Goal: Transaction & Acquisition: Purchase product/service

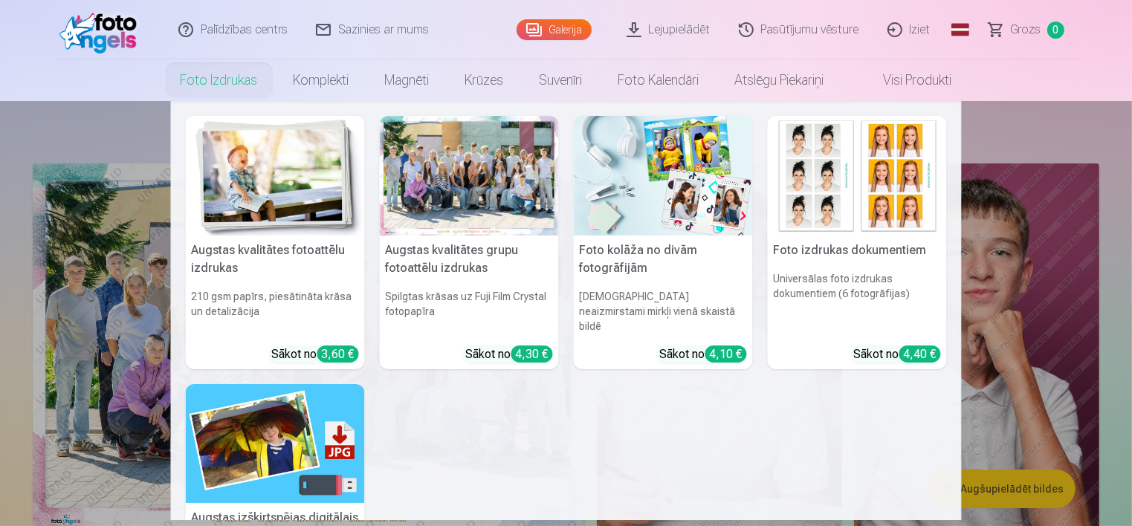
click at [250, 84] on link "Foto izdrukas" at bounding box center [219, 80] width 113 height 42
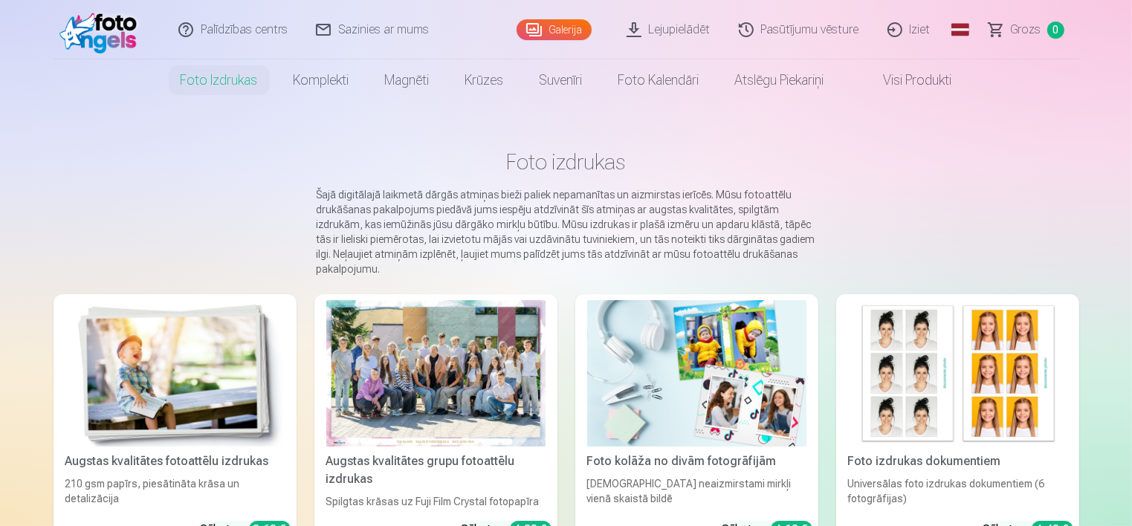
click at [411, 379] on div at bounding box center [435, 373] width 219 height 146
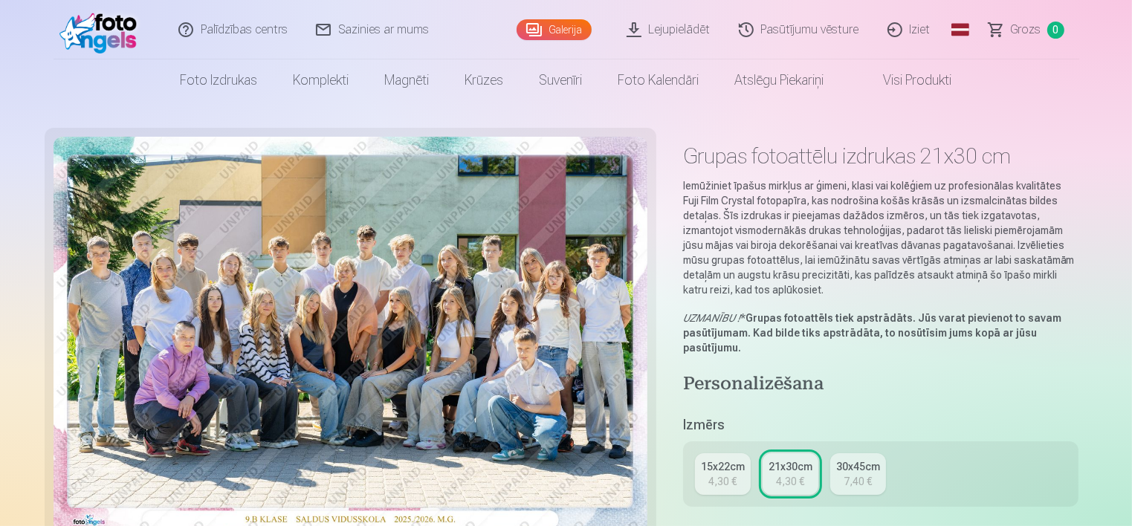
click at [721, 479] on div "4,30 €" at bounding box center [722, 481] width 28 height 15
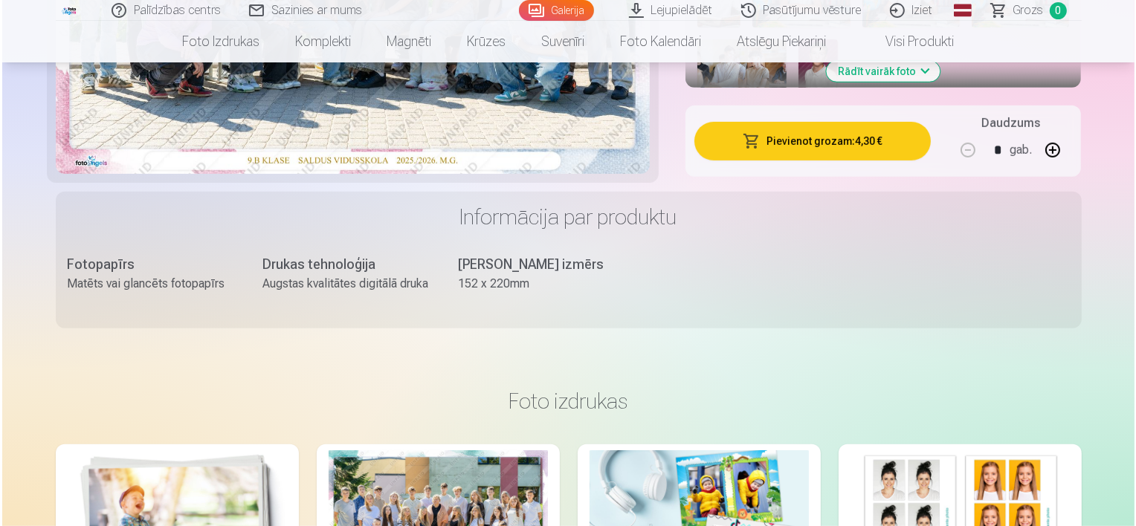
scroll to position [684, 0]
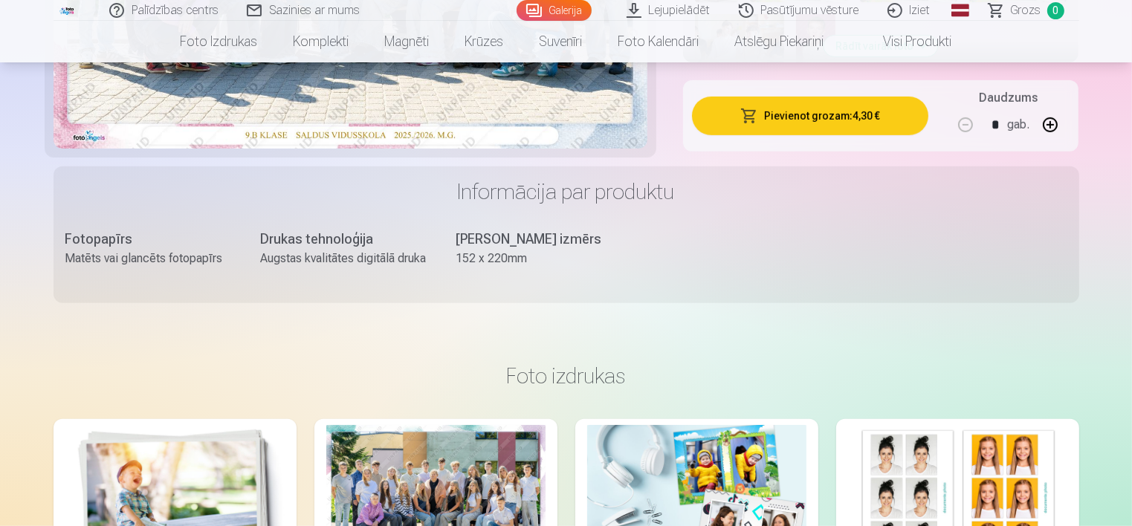
click at [817, 116] on button "Pievienot grozam : 4,30 €" at bounding box center [810, 116] width 237 height 39
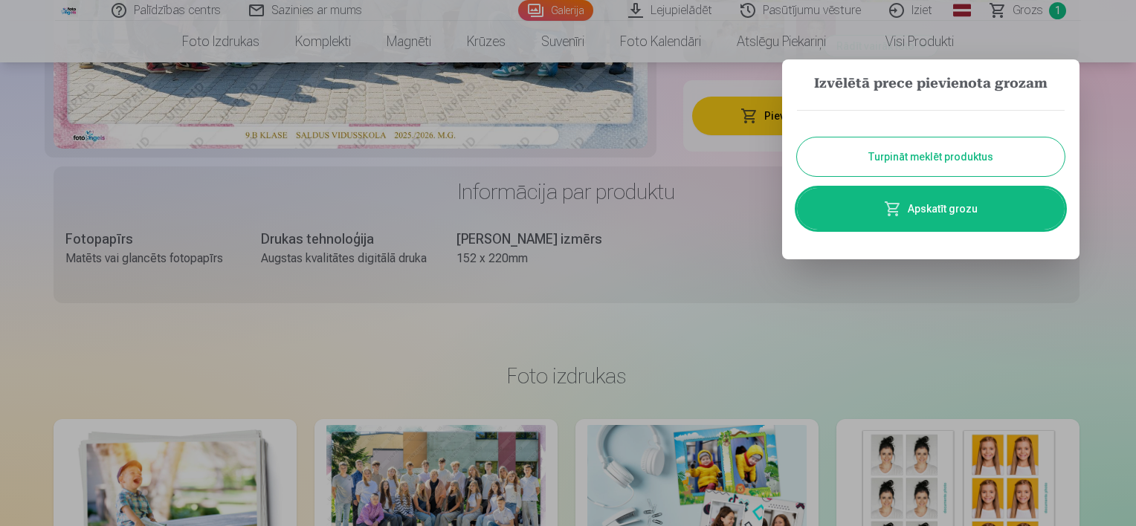
click at [994, 205] on link "Apskatīt grozu" at bounding box center [931, 209] width 268 height 42
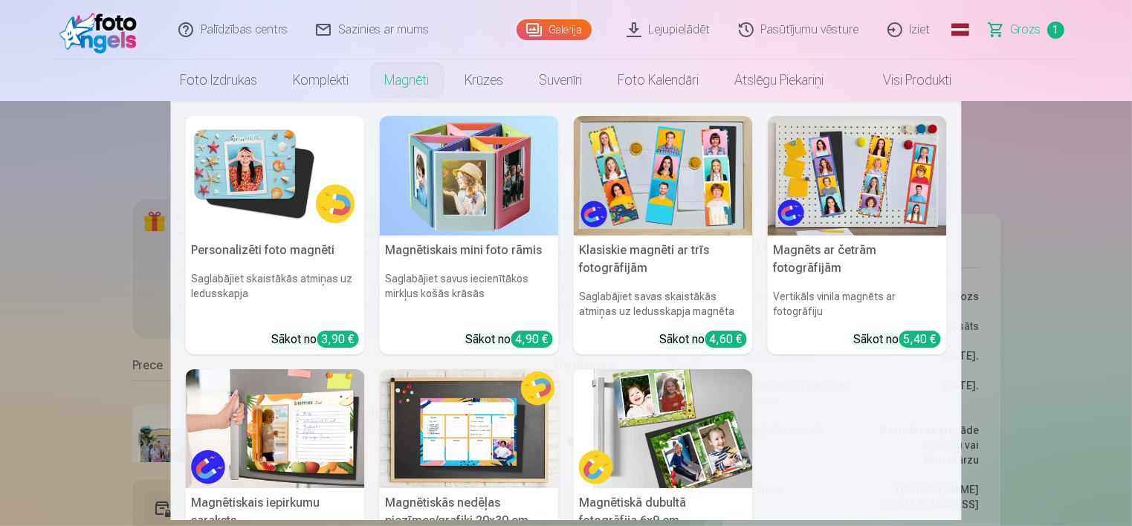
click at [410, 80] on link "Magnēti" at bounding box center [407, 80] width 80 height 42
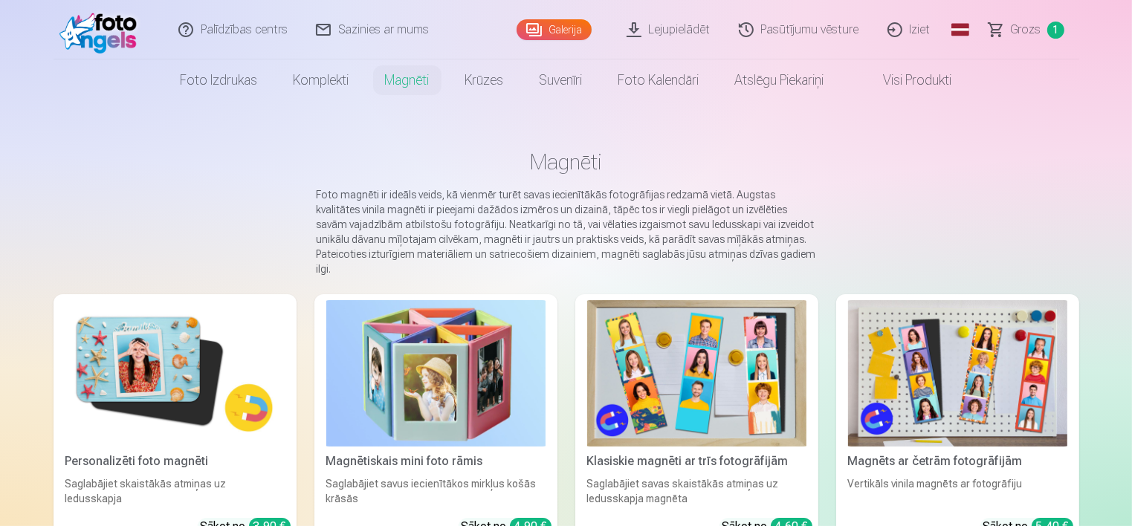
click at [158, 322] on img at bounding box center [174, 373] width 219 height 146
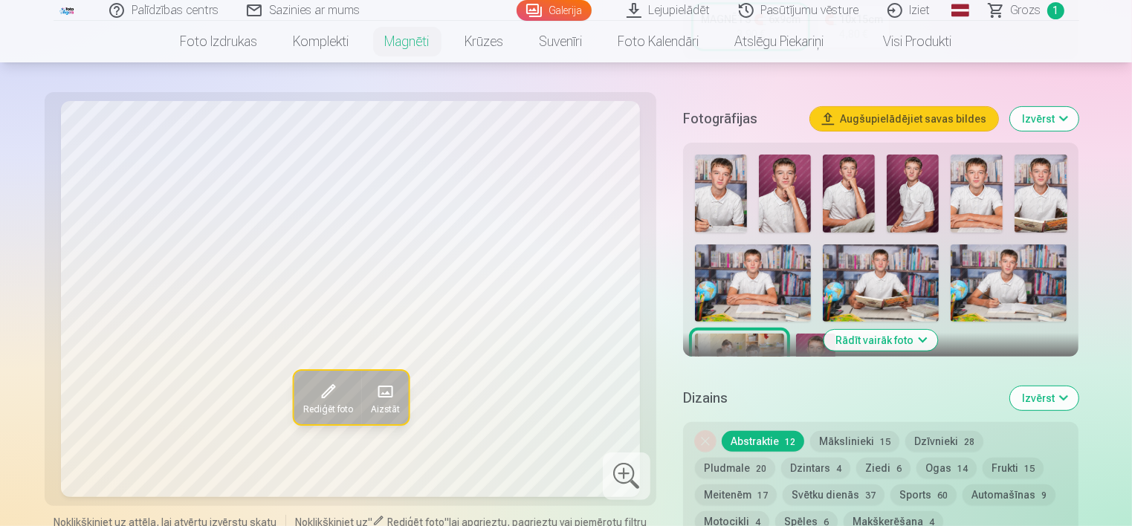
scroll to position [383, 0]
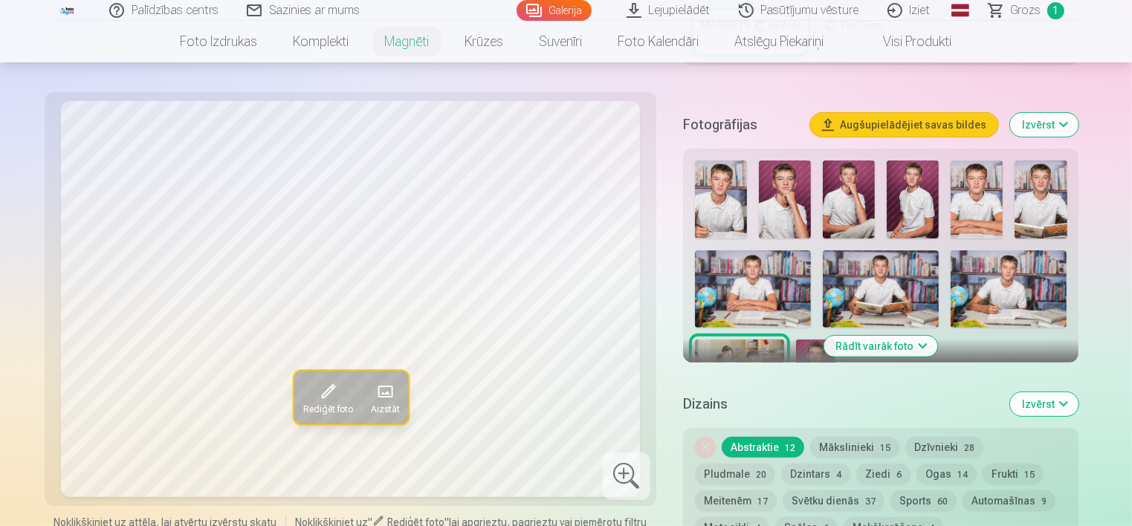
click at [541, 16] on link "Galerija" at bounding box center [554, 10] width 75 height 21
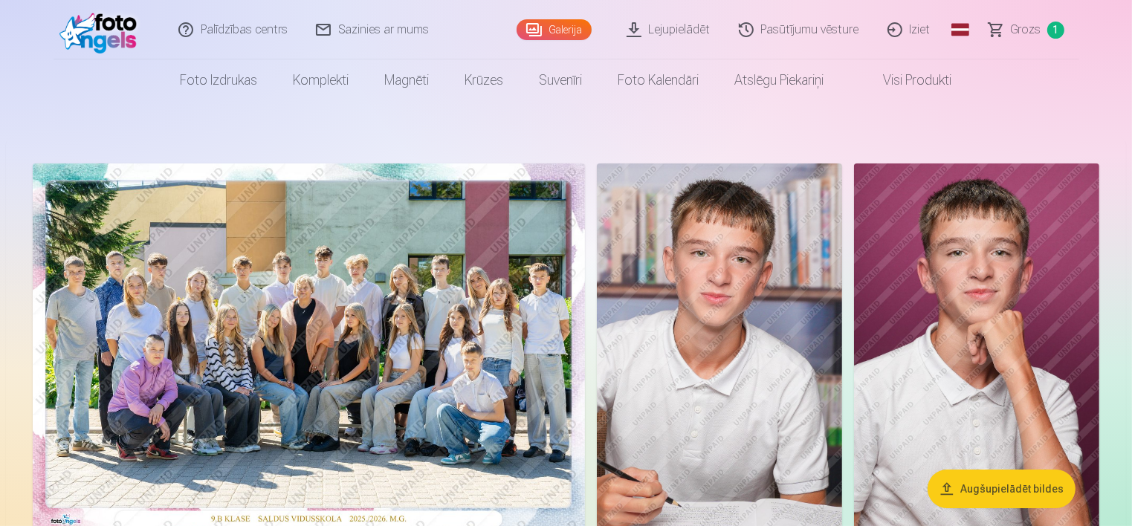
click at [433, 333] on img at bounding box center [309, 348] width 552 height 368
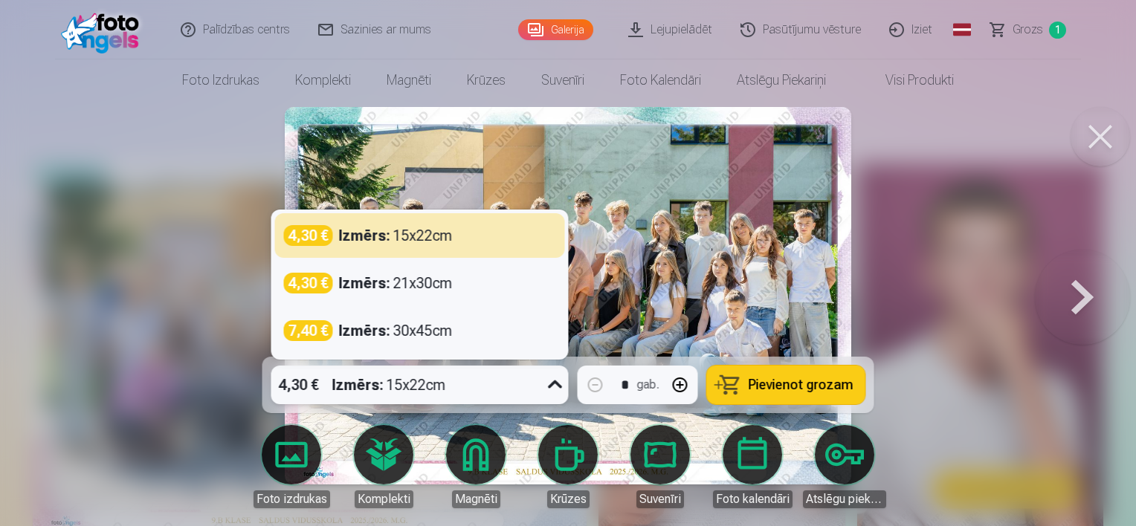
click at [551, 381] on icon at bounding box center [555, 385] width 24 height 24
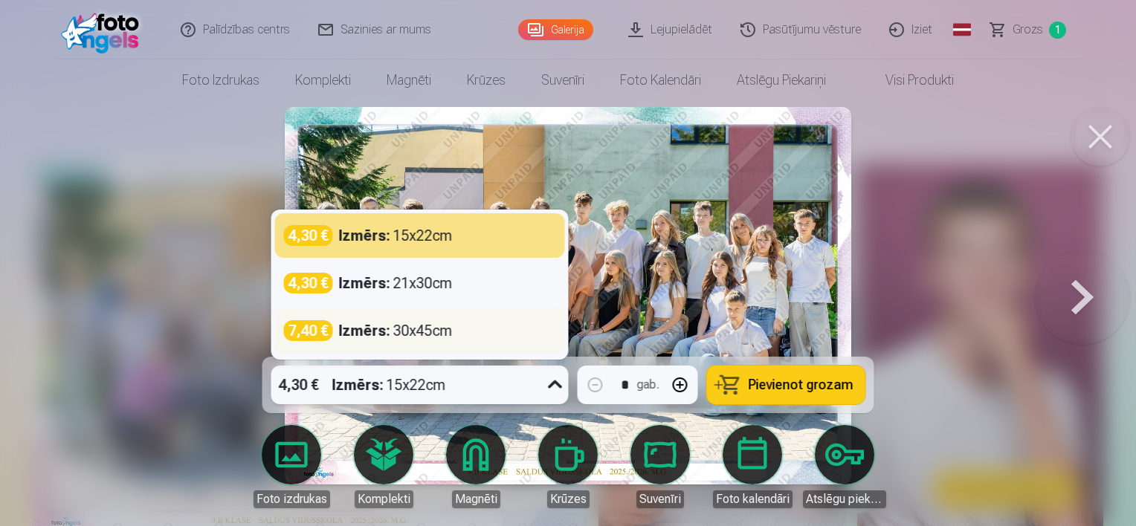
click at [525, 339] on div "7,40 € Izmērs : 30x45cm" at bounding box center [420, 330] width 272 height 21
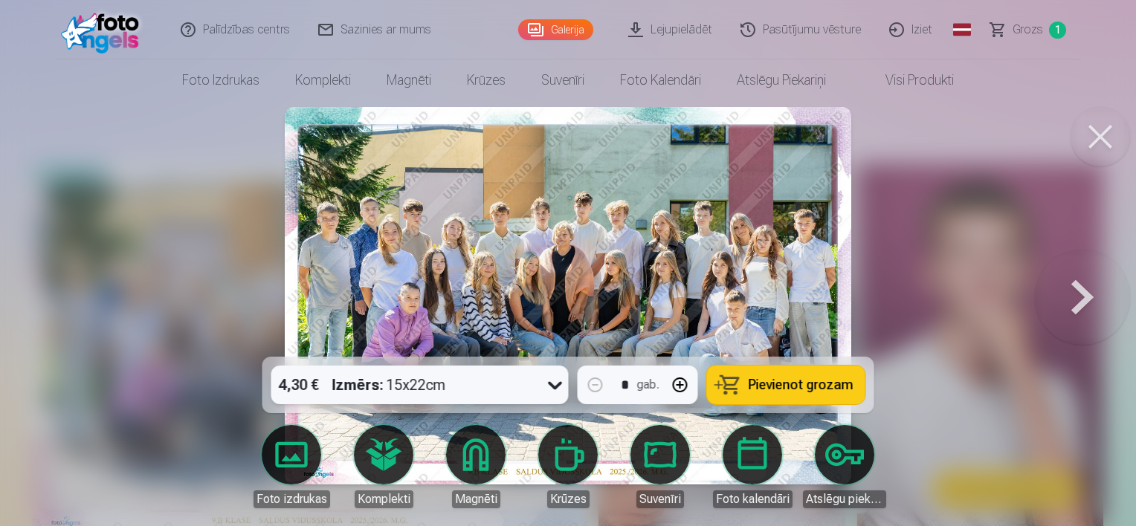
click at [550, 389] on icon at bounding box center [555, 385] width 24 height 24
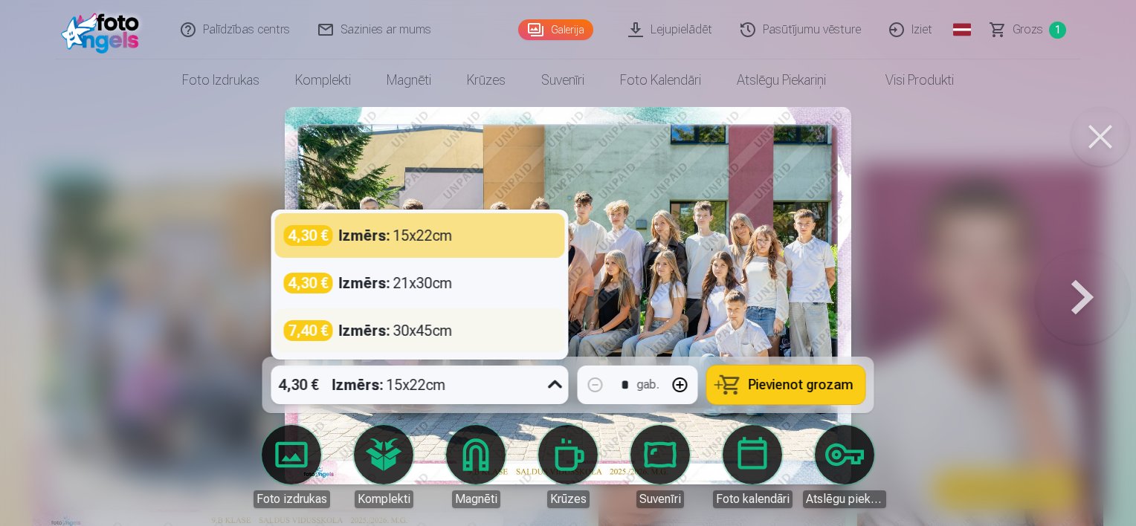
click at [421, 340] on div "Izmērs : 30x45cm" at bounding box center [396, 330] width 114 height 21
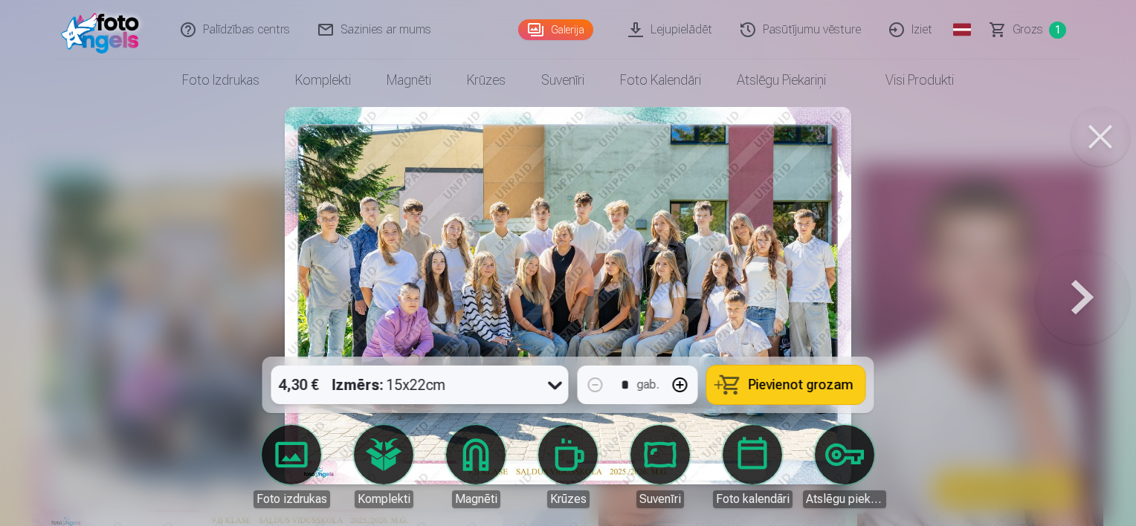
click at [1082, 294] on button at bounding box center [1082, 296] width 95 height 92
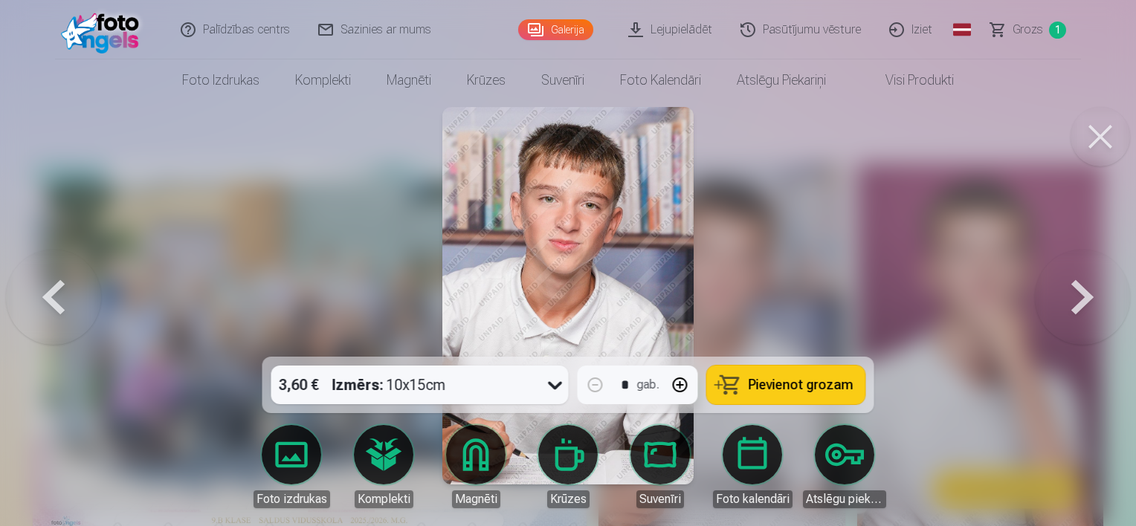
click at [1082, 294] on button at bounding box center [1082, 296] width 95 height 92
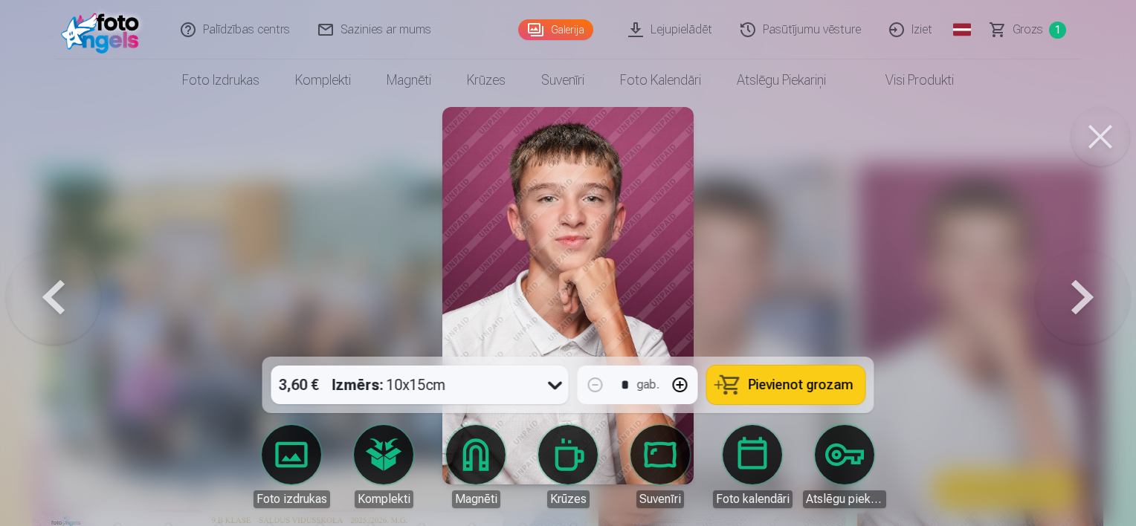
click at [1082, 294] on button at bounding box center [1082, 296] width 95 height 92
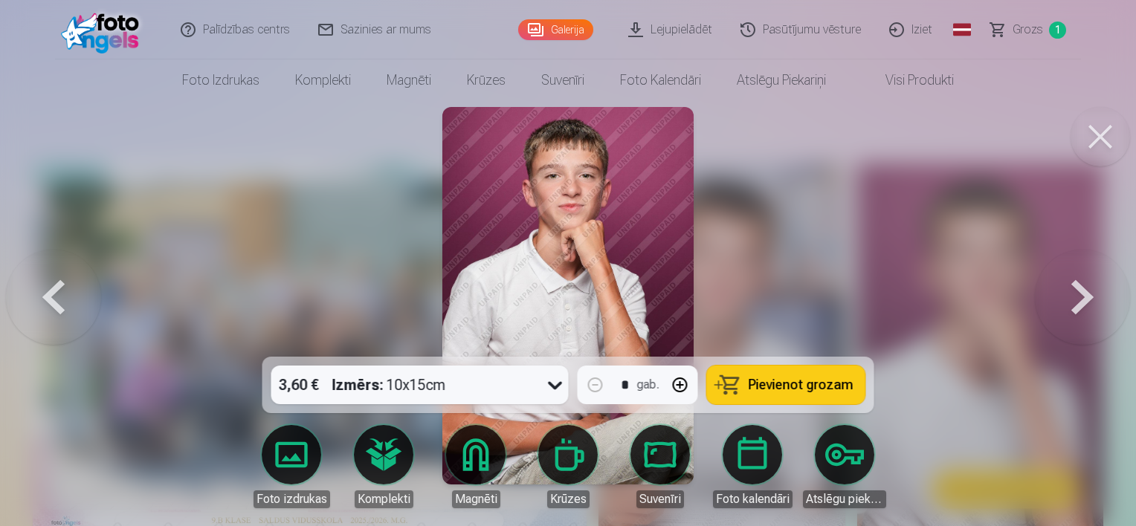
click at [1082, 294] on button at bounding box center [1082, 296] width 95 height 92
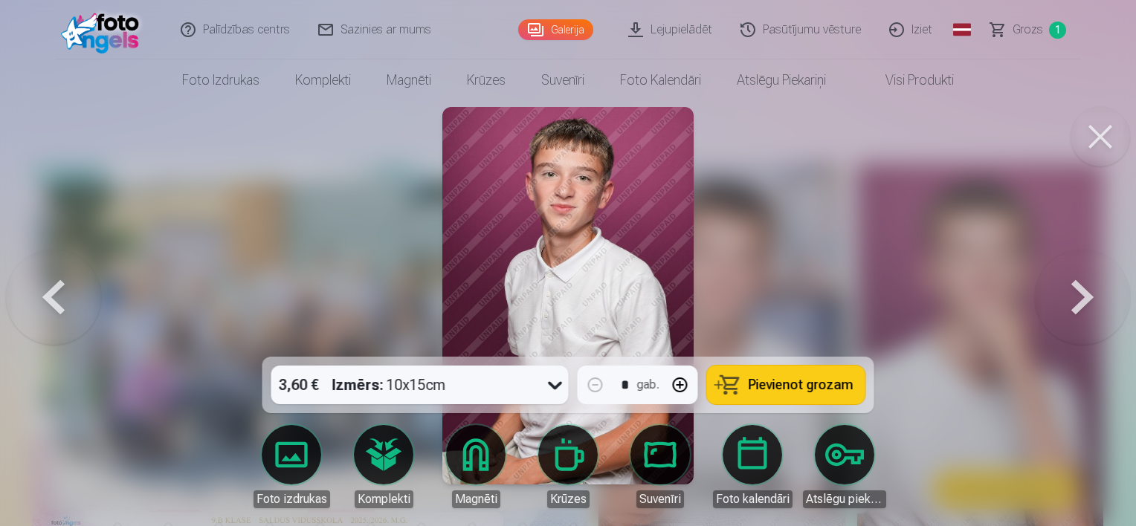
click at [1082, 294] on button at bounding box center [1082, 296] width 95 height 92
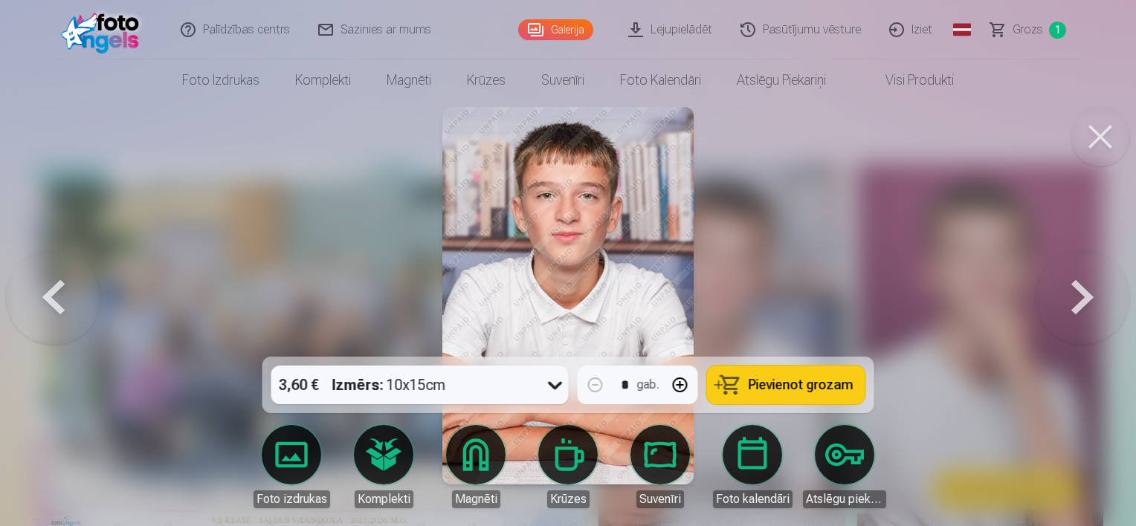
click at [1082, 294] on button at bounding box center [1082, 296] width 95 height 92
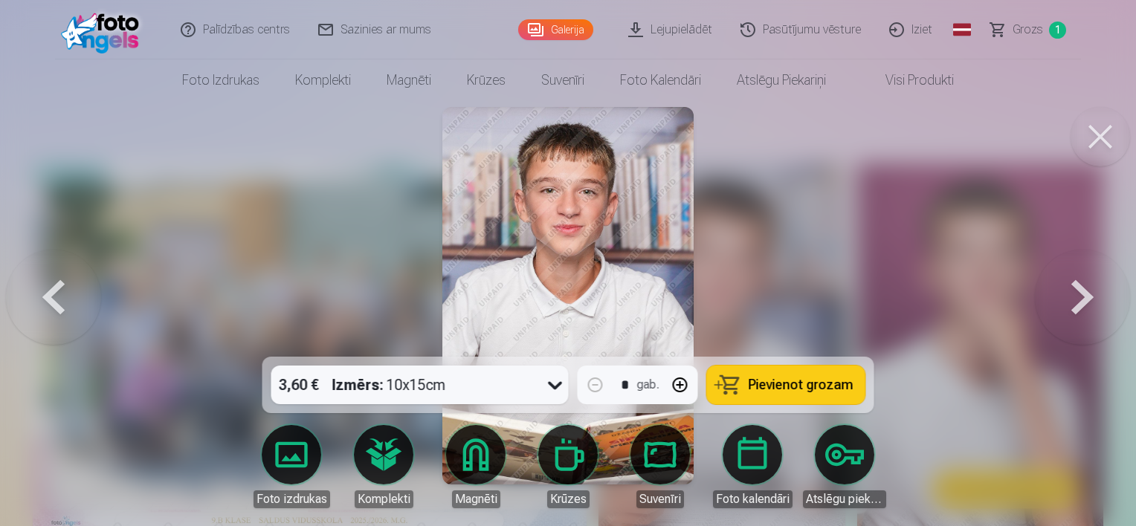
click at [1082, 294] on button at bounding box center [1082, 296] width 95 height 92
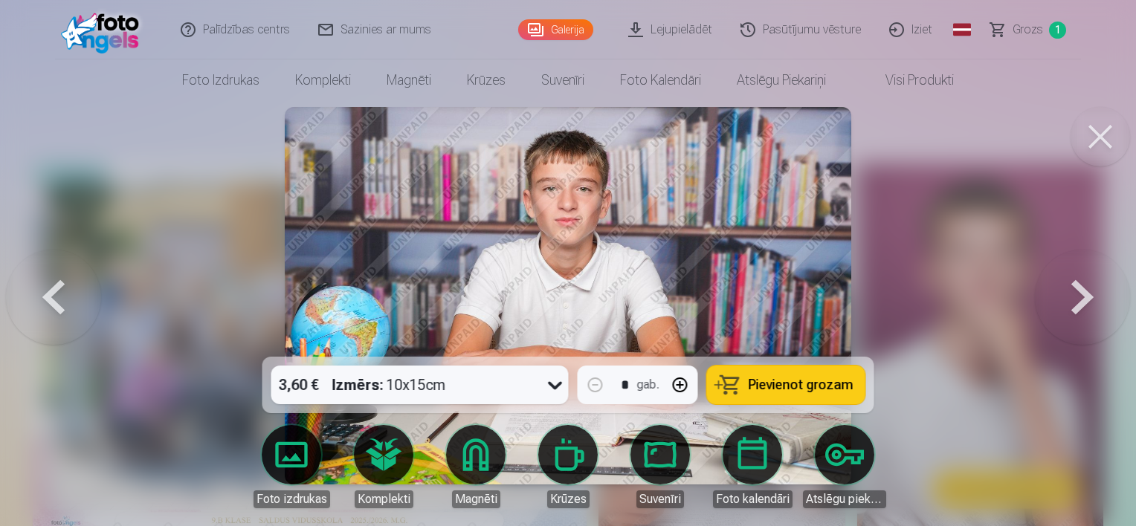
click at [1082, 294] on button at bounding box center [1082, 296] width 95 height 92
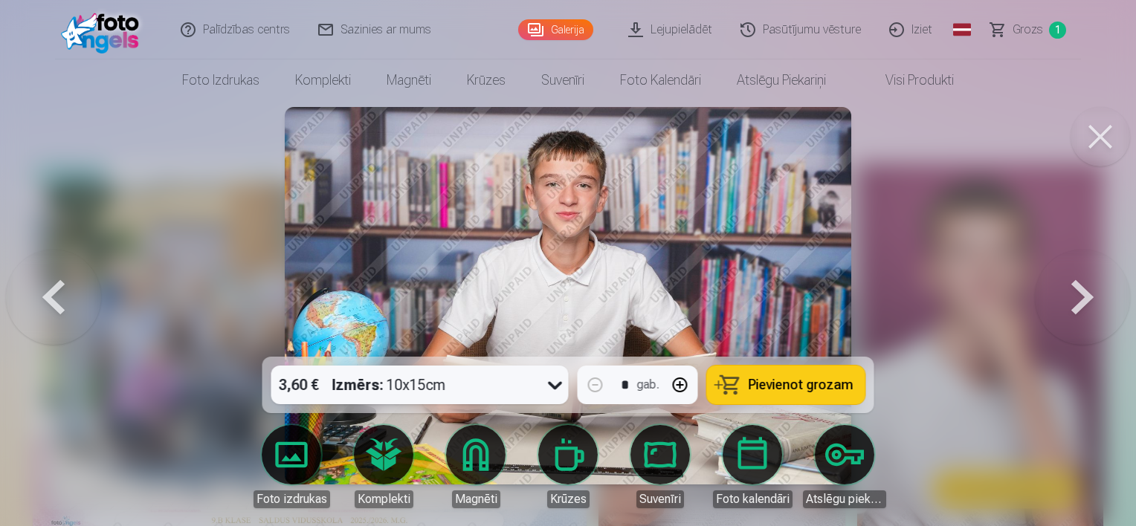
click at [1082, 294] on button at bounding box center [1082, 296] width 95 height 92
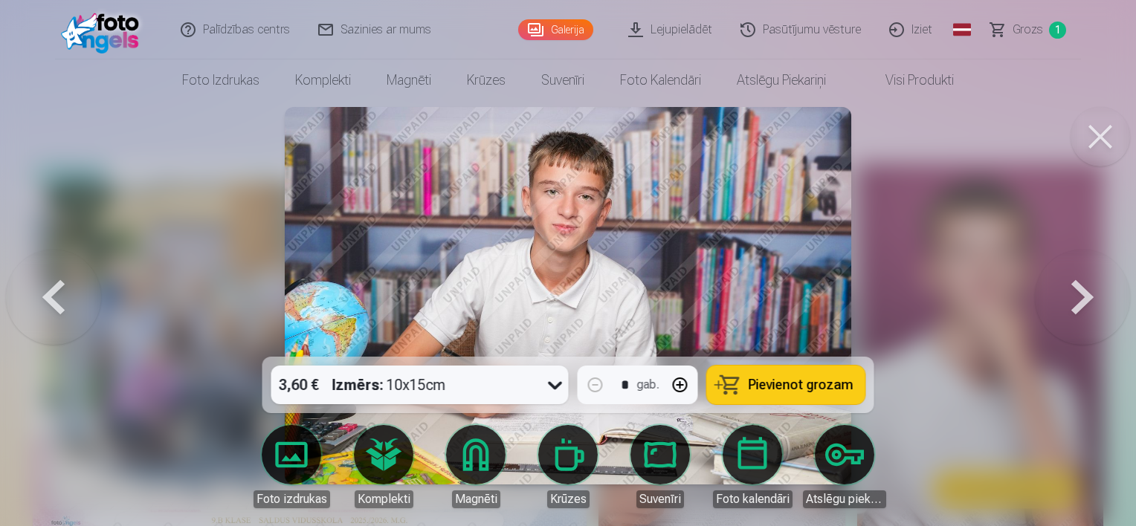
click at [1082, 294] on button at bounding box center [1082, 296] width 95 height 92
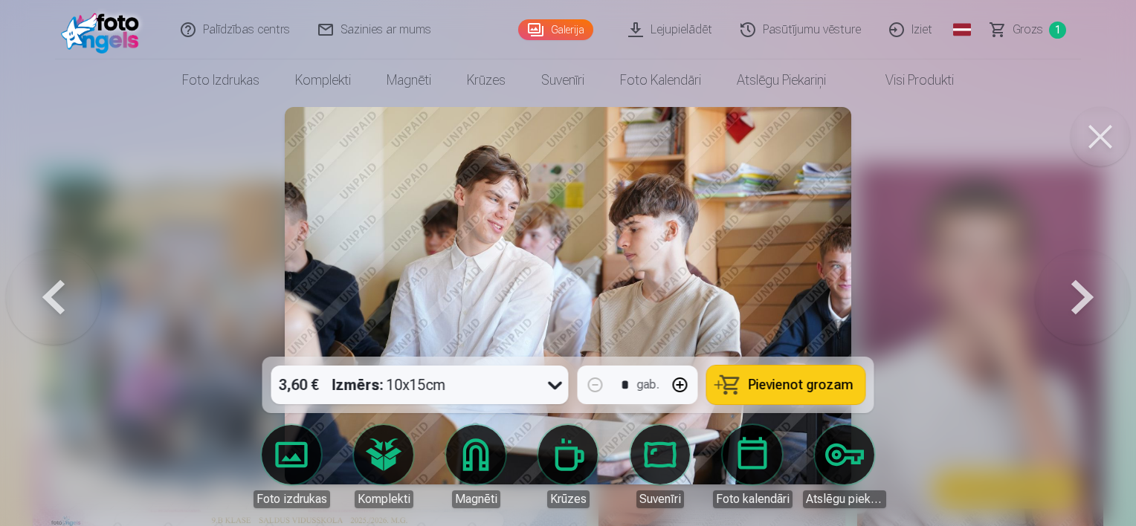
click at [1082, 294] on button at bounding box center [1082, 296] width 95 height 92
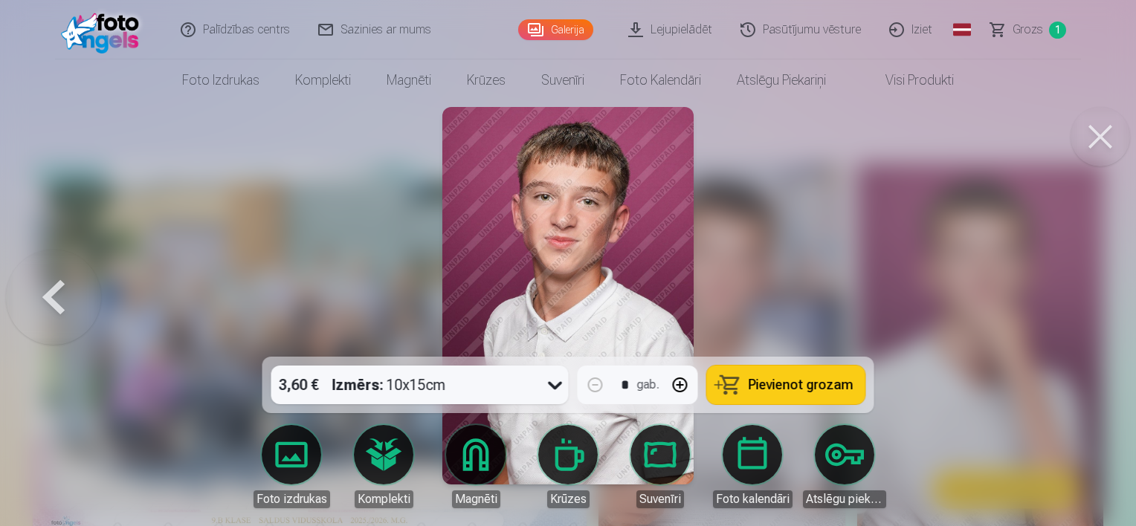
click at [1082, 294] on div at bounding box center [568, 263] width 1136 height 526
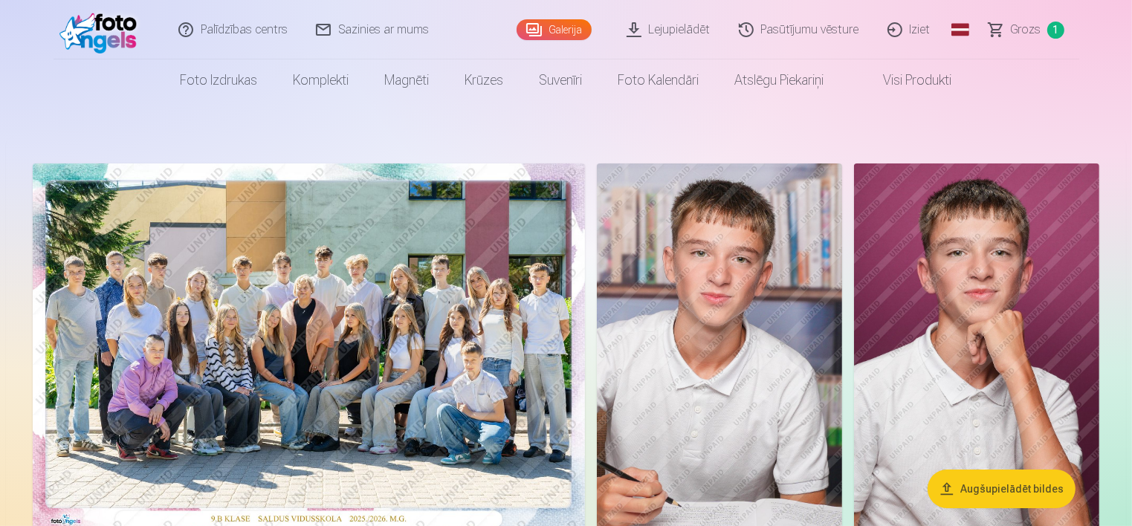
click at [785, 367] on img at bounding box center [719, 348] width 245 height 369
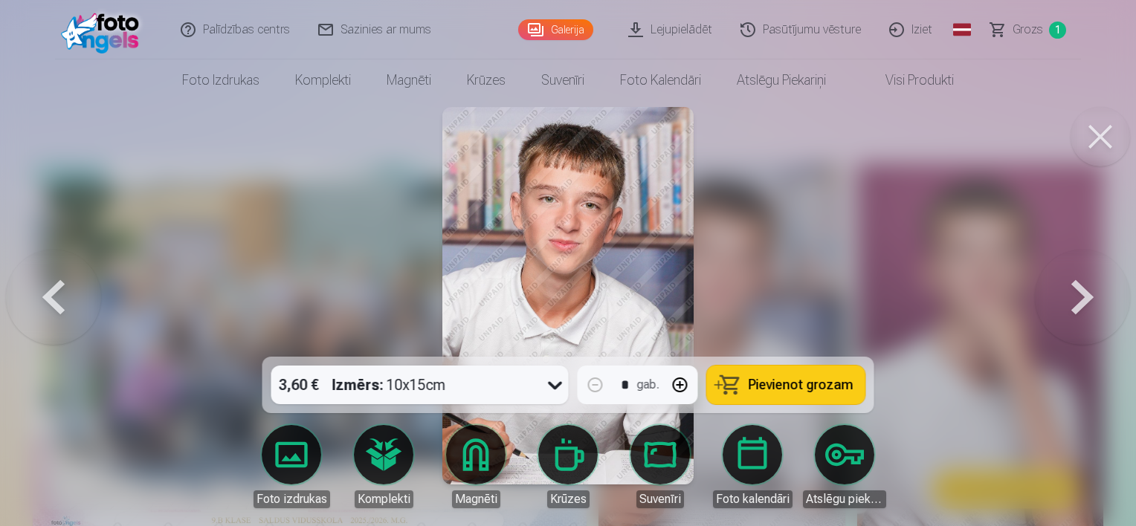
click at [1100, 135] on button at bounding box center [1099, 136] width 59 height 59
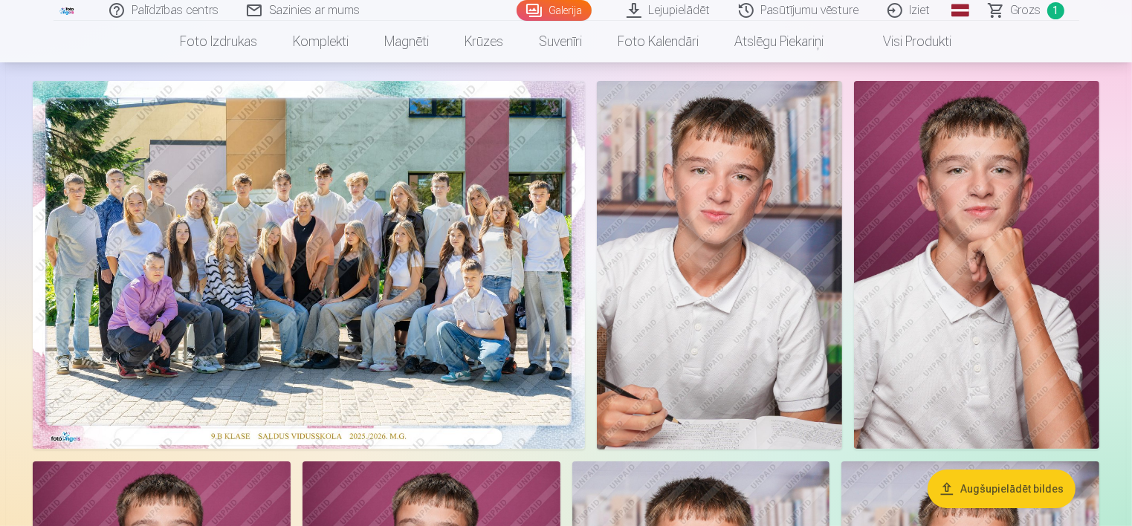
scroll to position [55, 0]
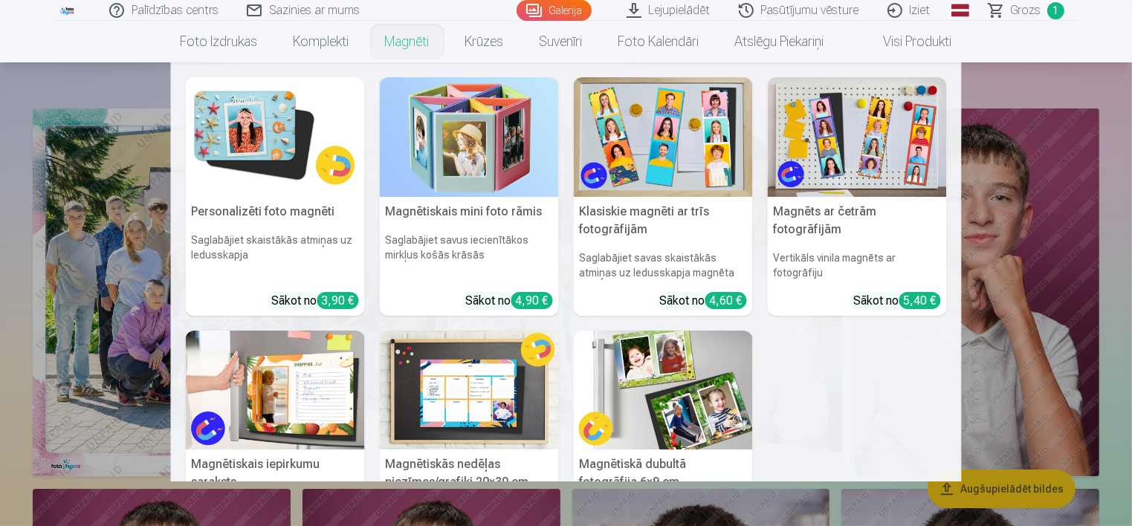
click at [422, 43] on link "Magnēti" at bounding box center [407, 42] width 80 height 42
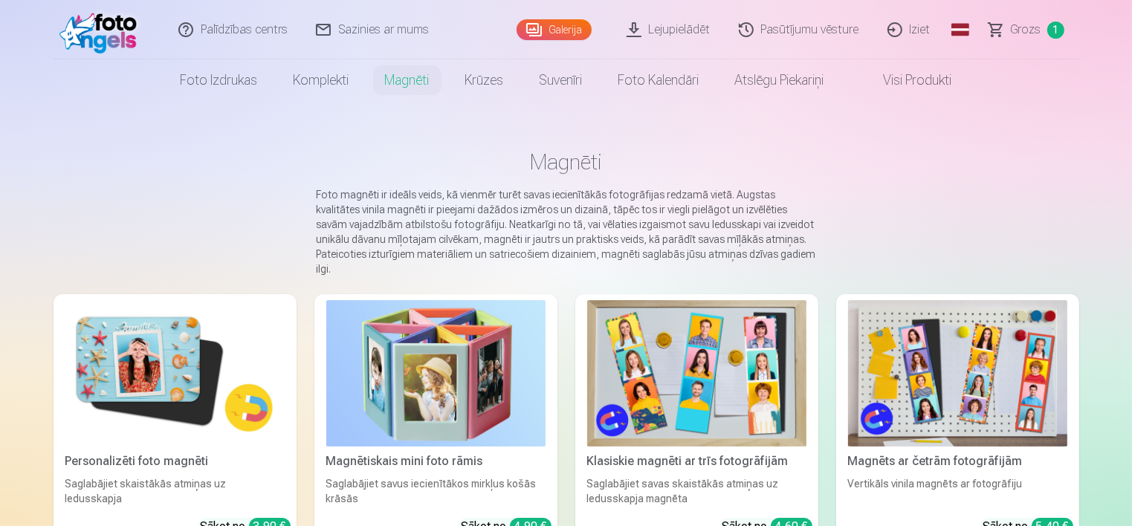
click at [172, 335] on img at bounding box center [174, 373] width 219 height 146
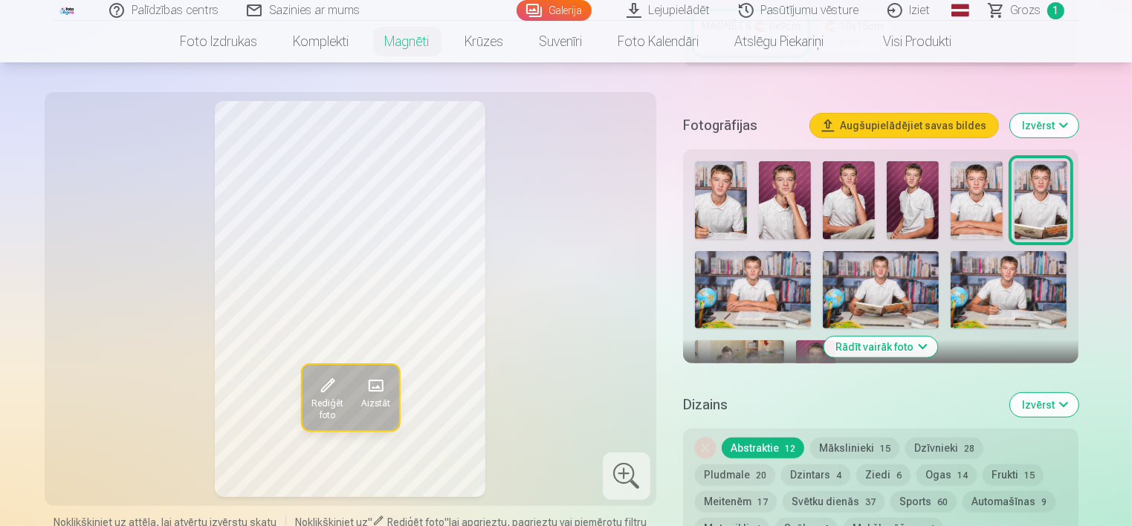
scroll to position [389, 0]
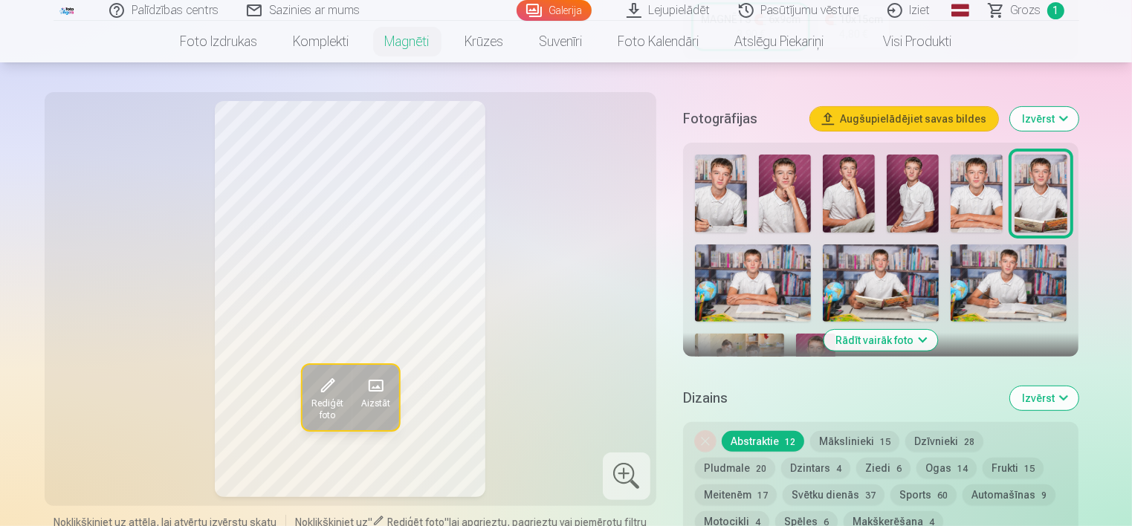
click at [716, 187] on img at bounding box center [721, 194] width 52 height 78
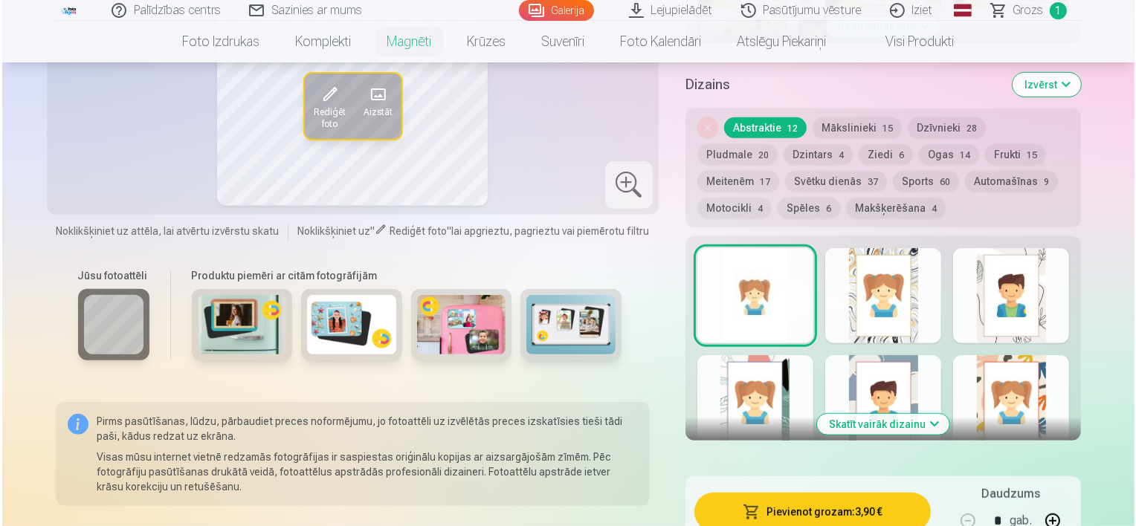
scroll to position [752, 0]
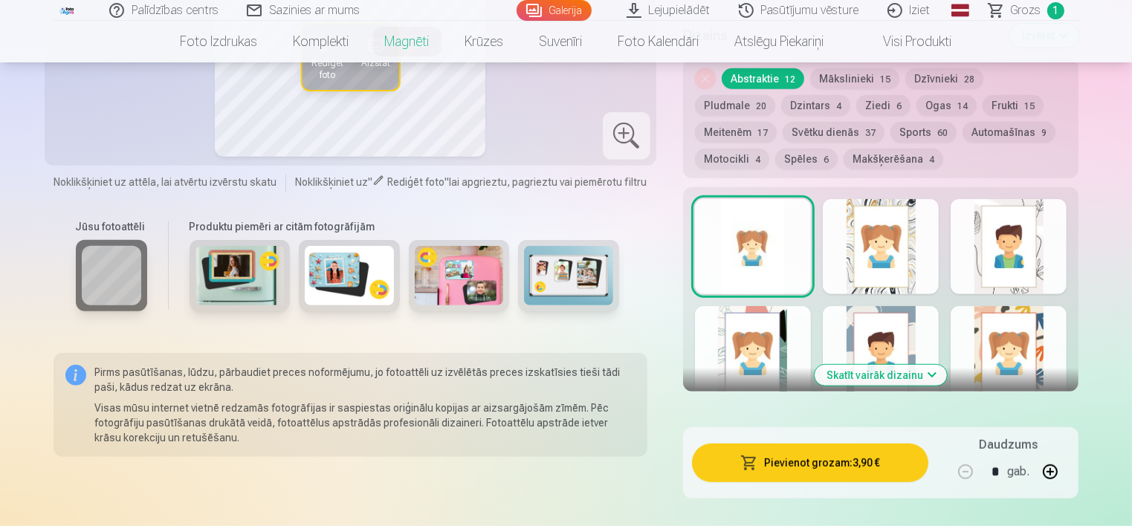
click at [867, 462] on button "Pievienot grozam : 3,90 €" at bounding box center [810, 463] width 237 height 39
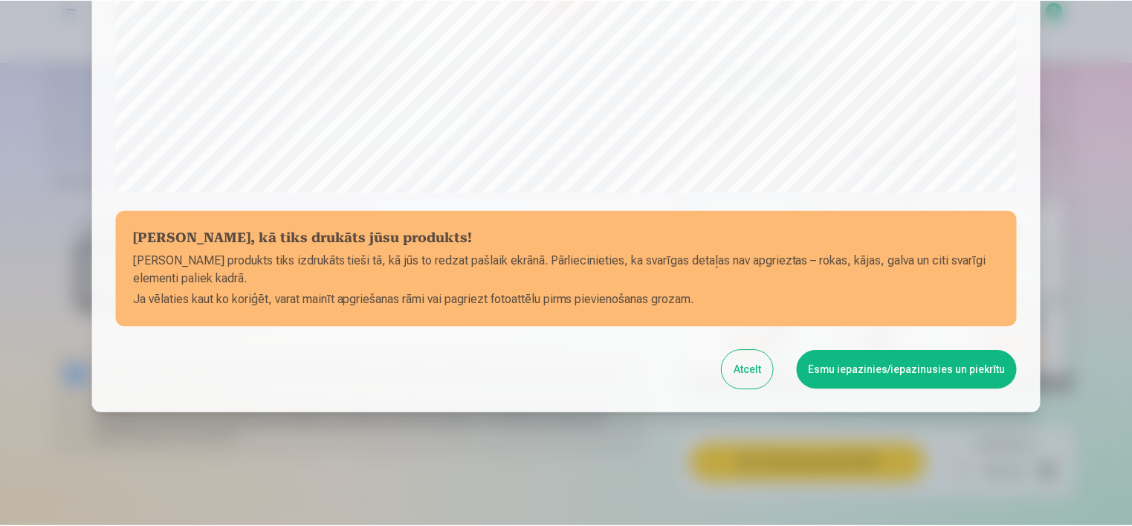
scroll to position [544, 0]
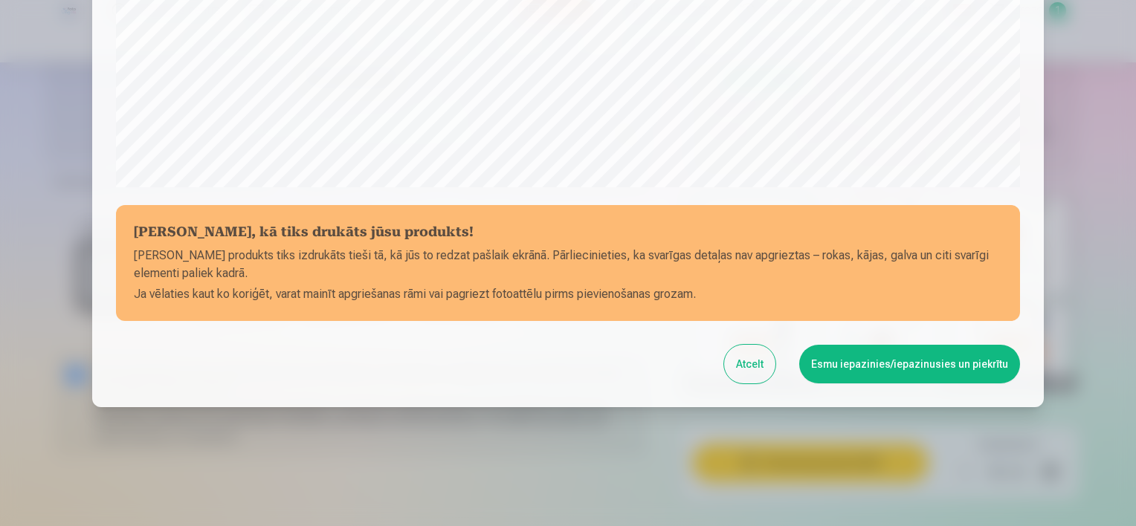
click at [869, 377] on button "Esmu iepazinies/iepazinusies un piekrītu" at bounding box center [909, 364] width 221 height 39
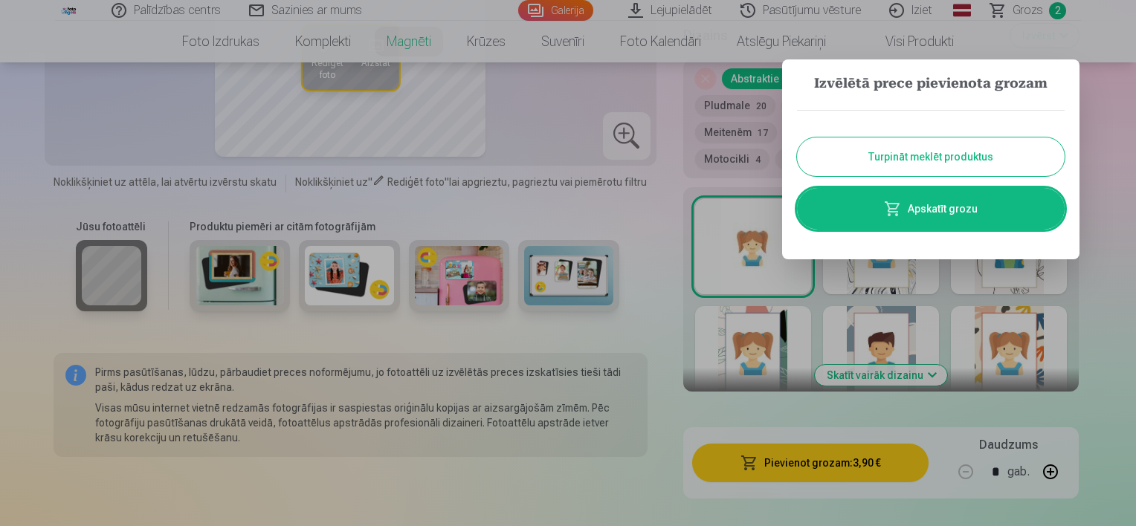
click at [896, 220] on link "Apskatīt grozu" at bounding box center [931, 209] width 268 height 42
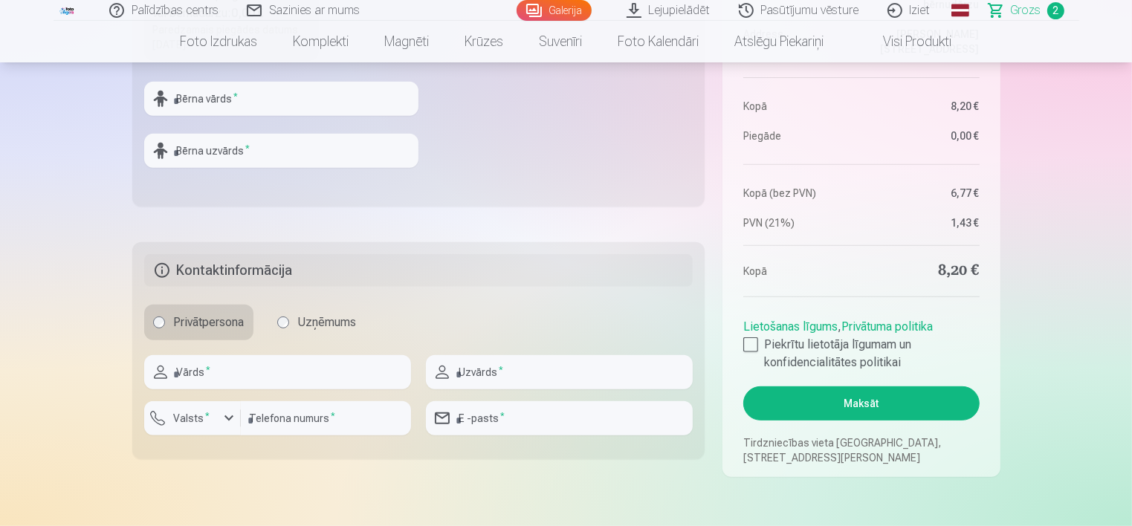
scroll to position [640, 0]
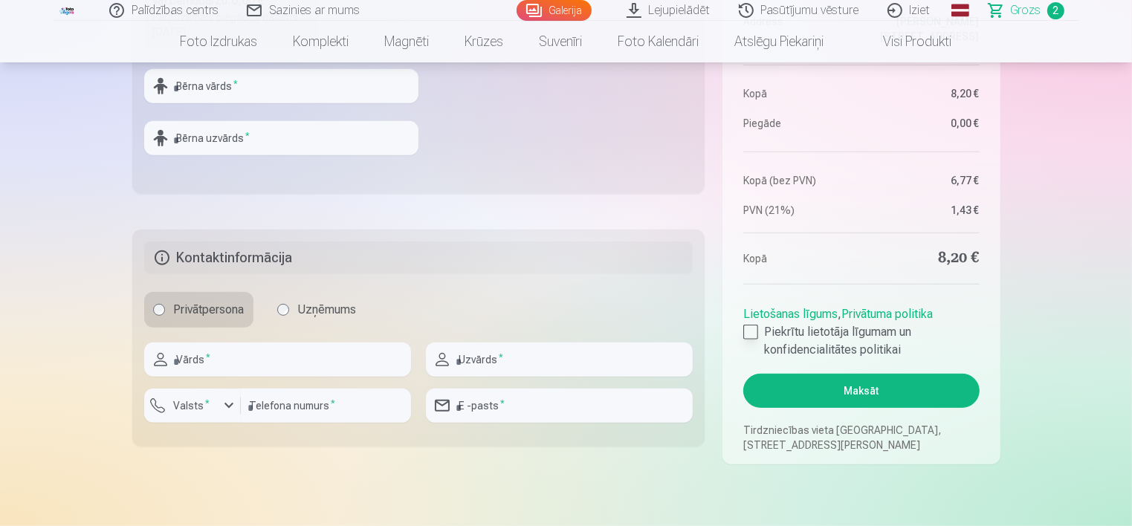
click at [750, 333] on div at bounding box center [750, 332] width 15 height 15
click at [833, 389] on button "Maksāt" at bounding box center [861, 391] width 236 height 34
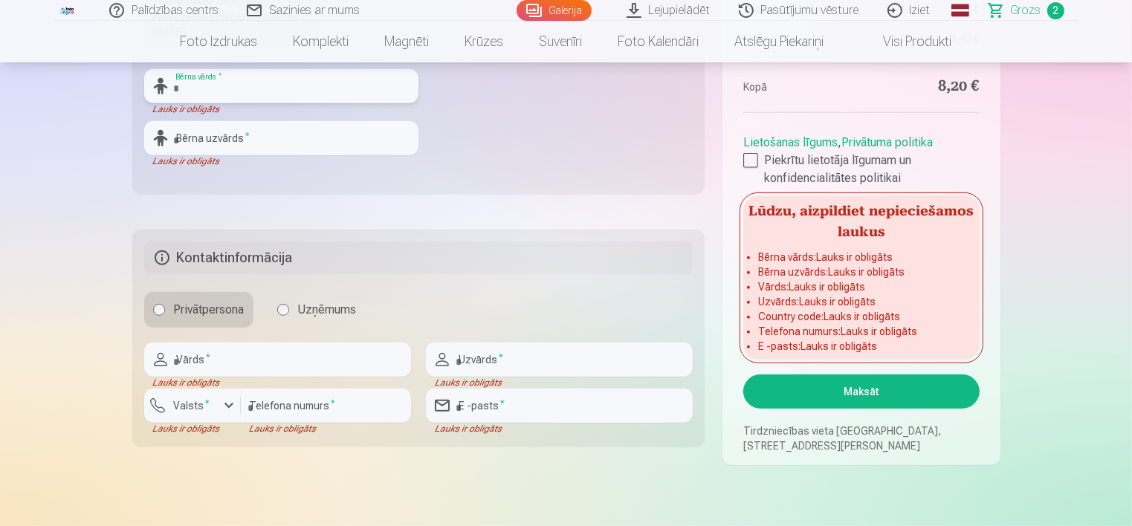
click at [236, 94] on input "text" at bounding box center [281, 86] width 274 height 34
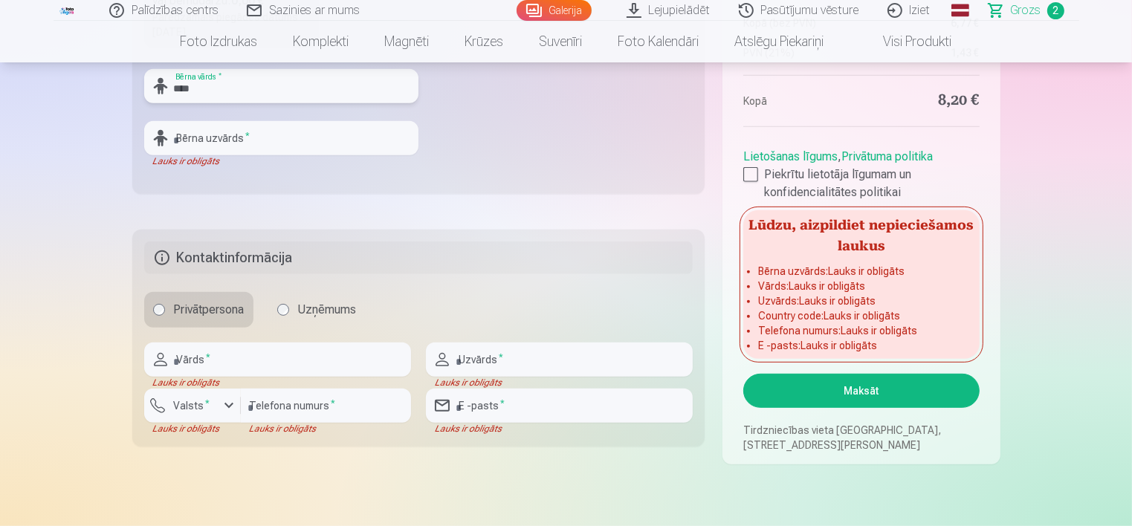
type input "****"
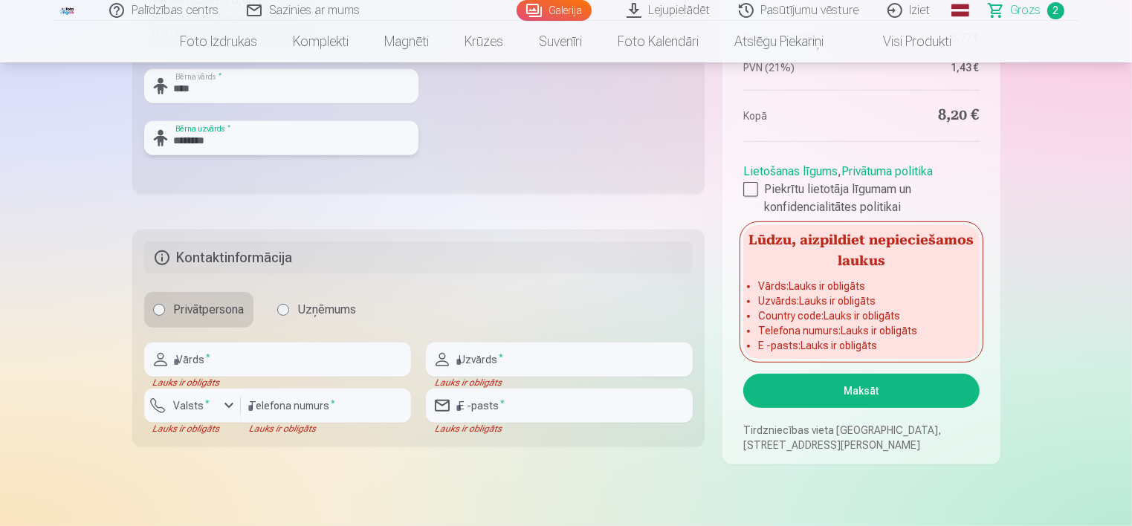
type input "********"
click at [214, 363] on input "text" at bounding box center [277, 360] width 267 height 34
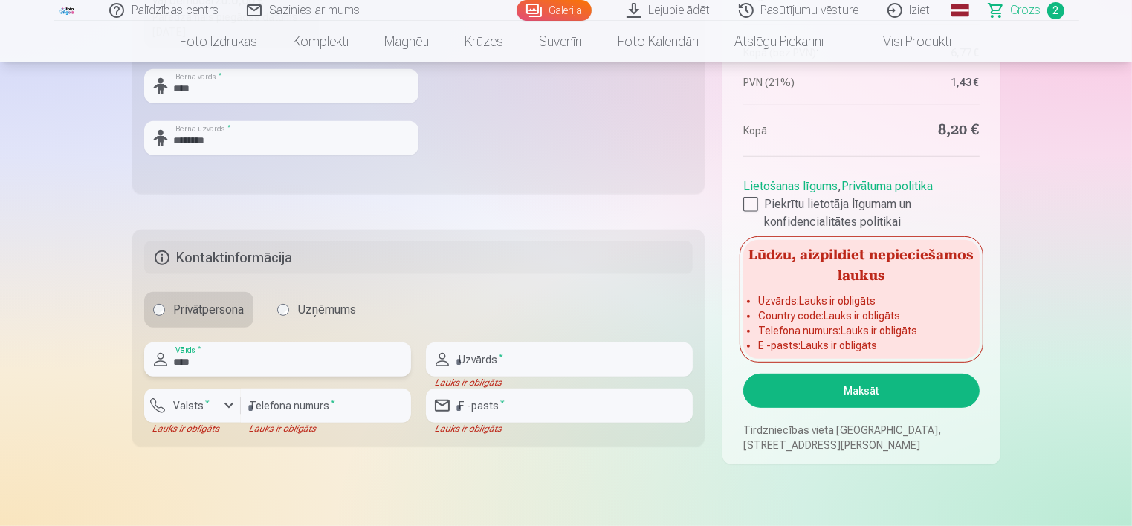
type input "****"
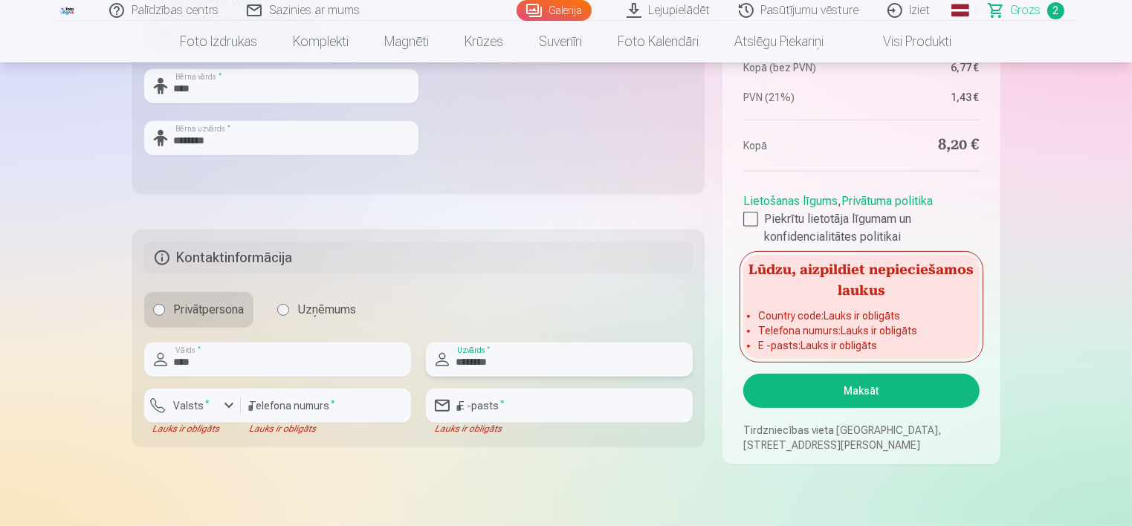
type input "********"
click at [221, 404] on div "button" at bounding box center [229, 406] width 18 height 18
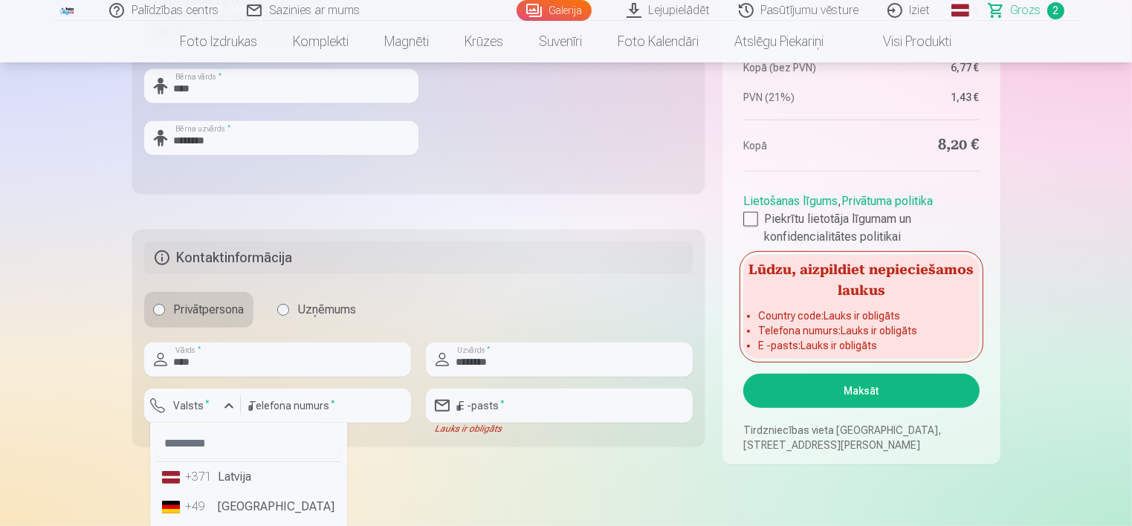
click at [209, 478] on div "+371" at bounding box center [201, 477] width 30 height 18
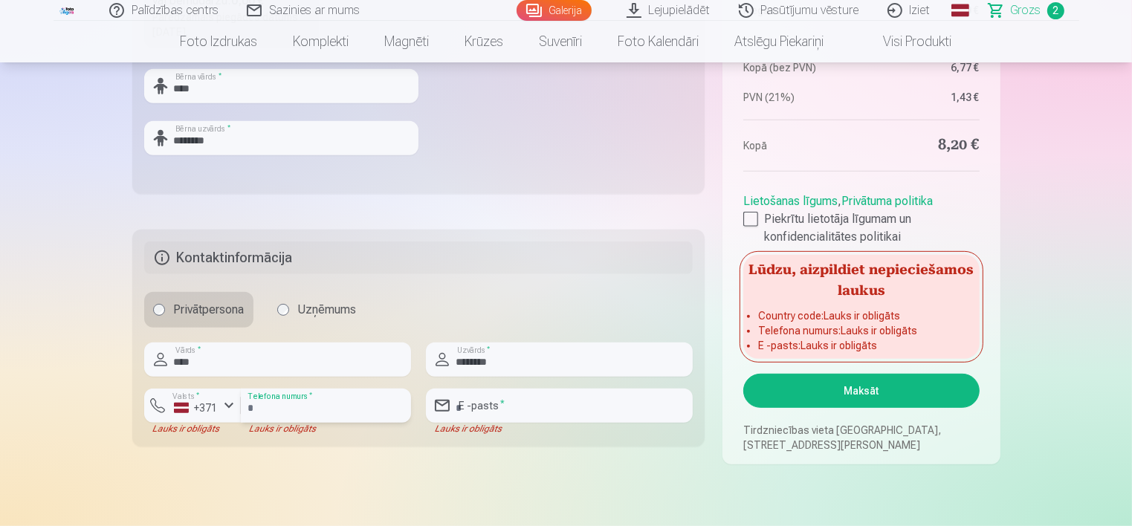
click at [309, 401] on input "number" at bounding box center [326, 406] width 170 height 34
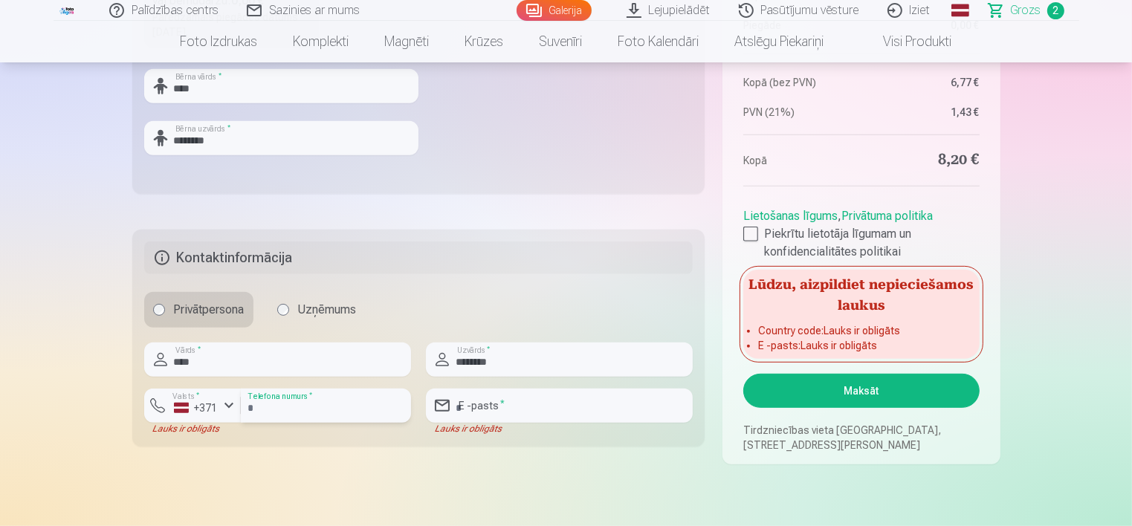
type input "********"
click at [497, 413] on input "email" at bounding box center [559, 406] width 267 height 34
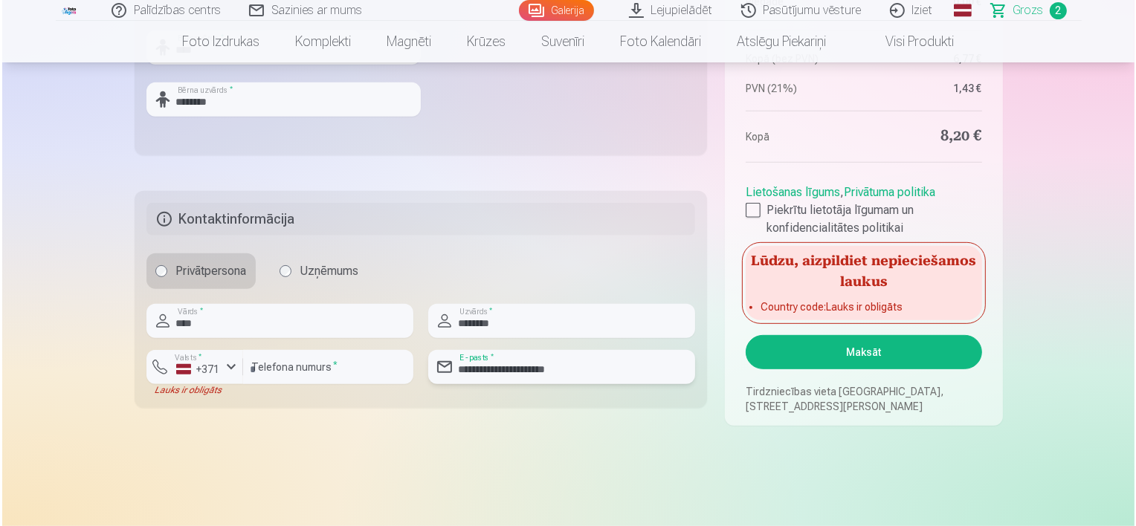
scroll to position [711, 0]
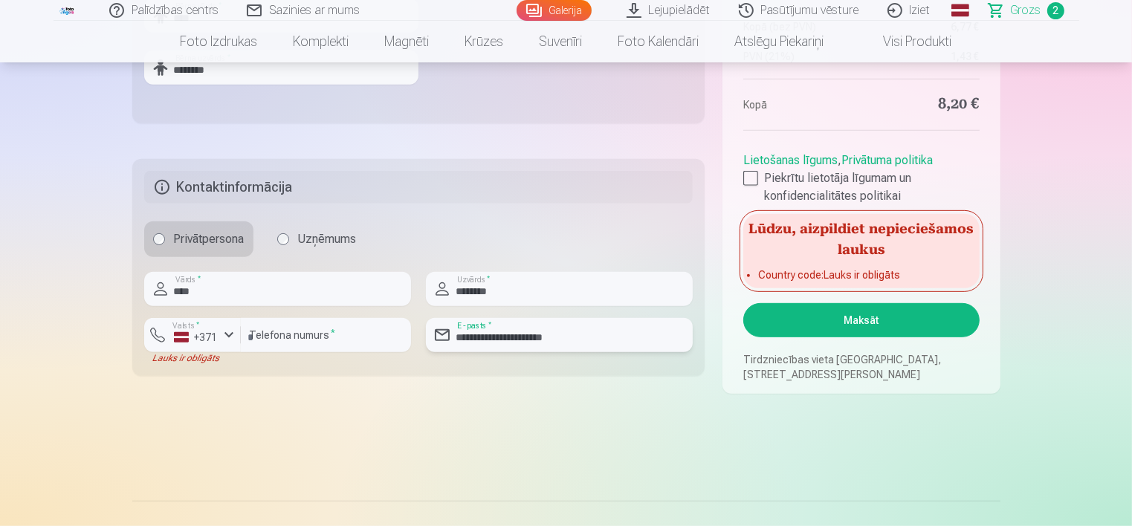
type input "**********"
click at [951, 323] on button "Maksāt" at bounding box center [861, 320] width 236 height 34
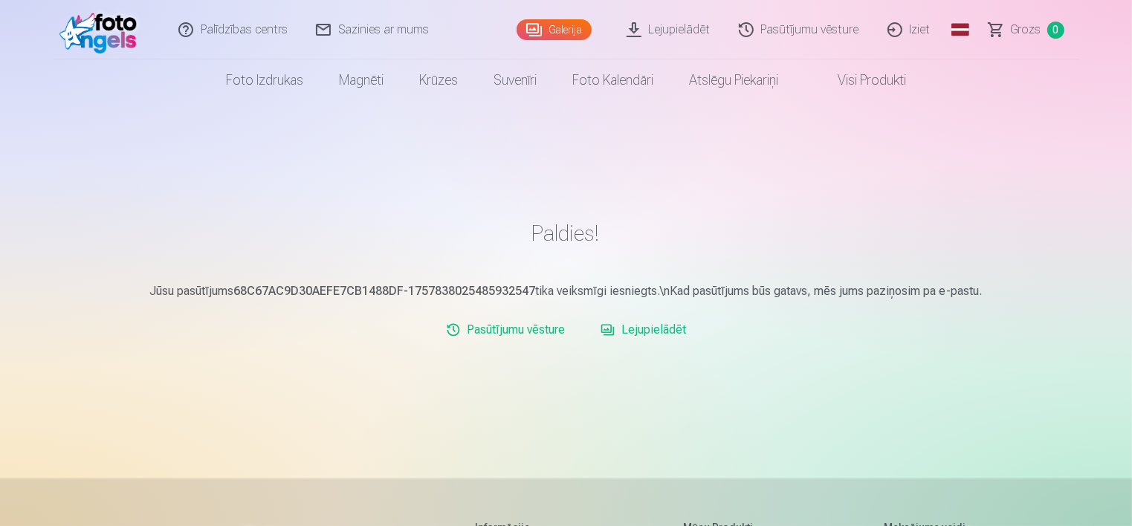
click at [924, 37] on link "Iziet" at bounding box center [909, 29] width 71 height 59
